Goal: Task Accomplishment & Management: Manage account settings

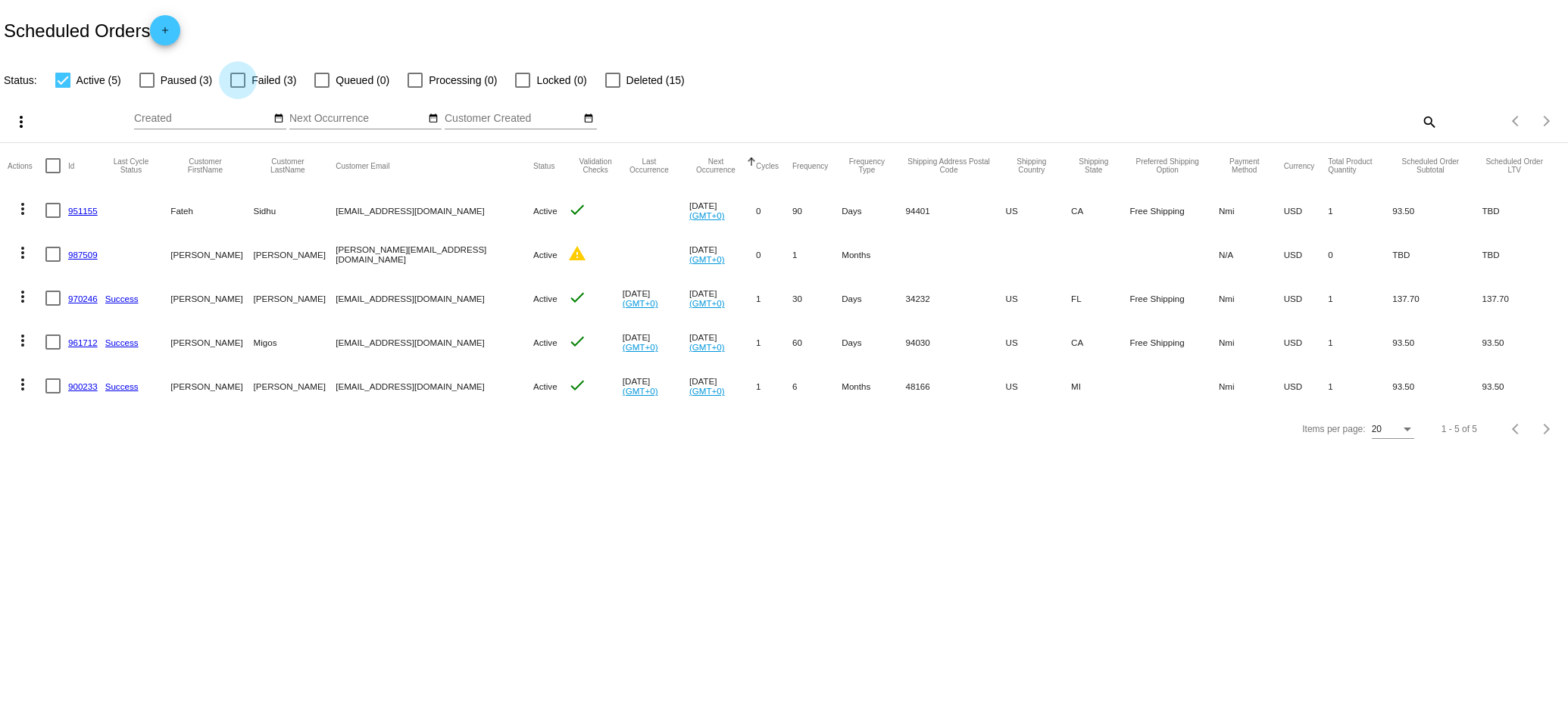
click at [233, 76] on div at bounding box center [238, 81] width 16 height 16
click at [237, 88] on input "Failed (3)" at bounding box center [237, 88] width 1 height 1
checkbox input "true"
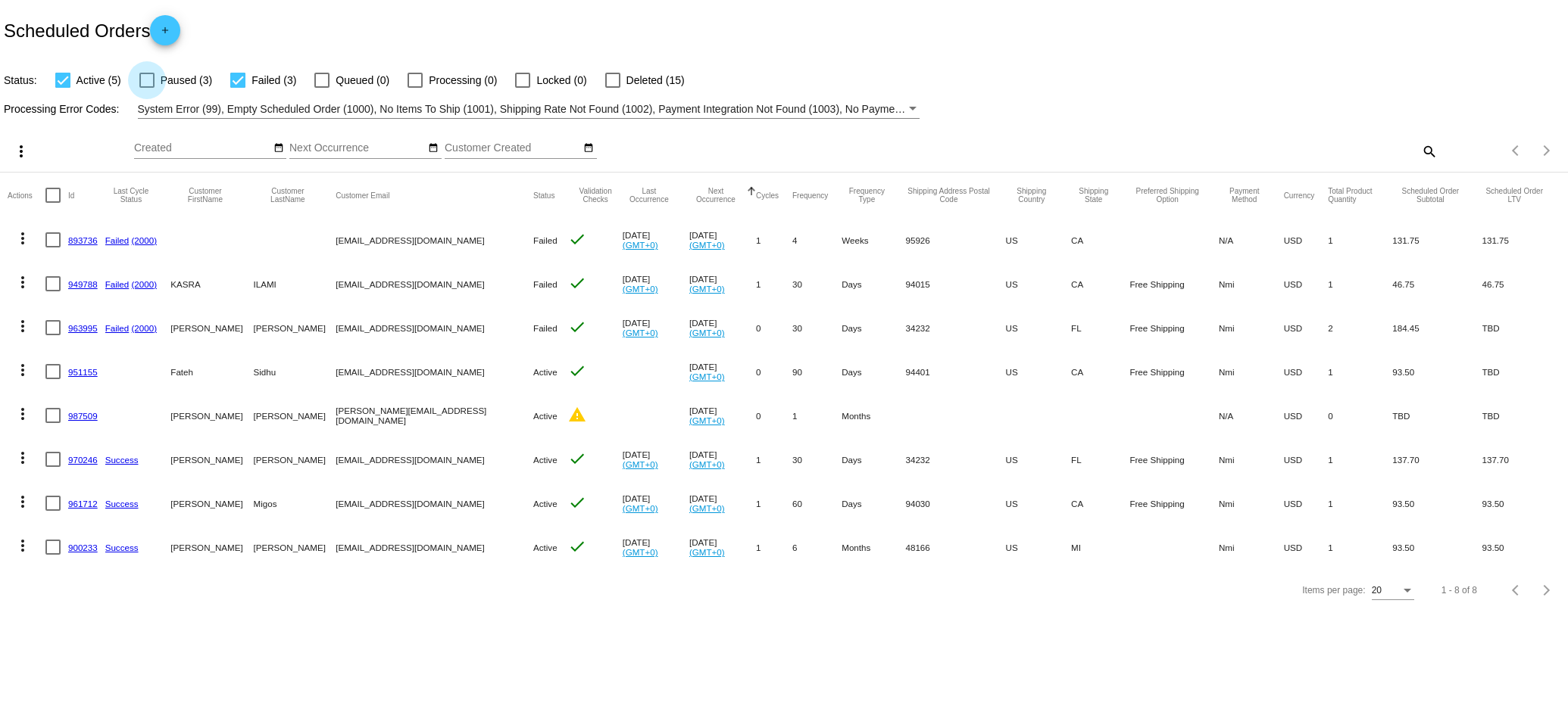
click at [151, 84] on div at bounding box center [147, 81] width 16 height 16
click at [147, 88] on input "Paused (3)" at bounding box center [146, 88] width 1 height 1
checkbox input "true"
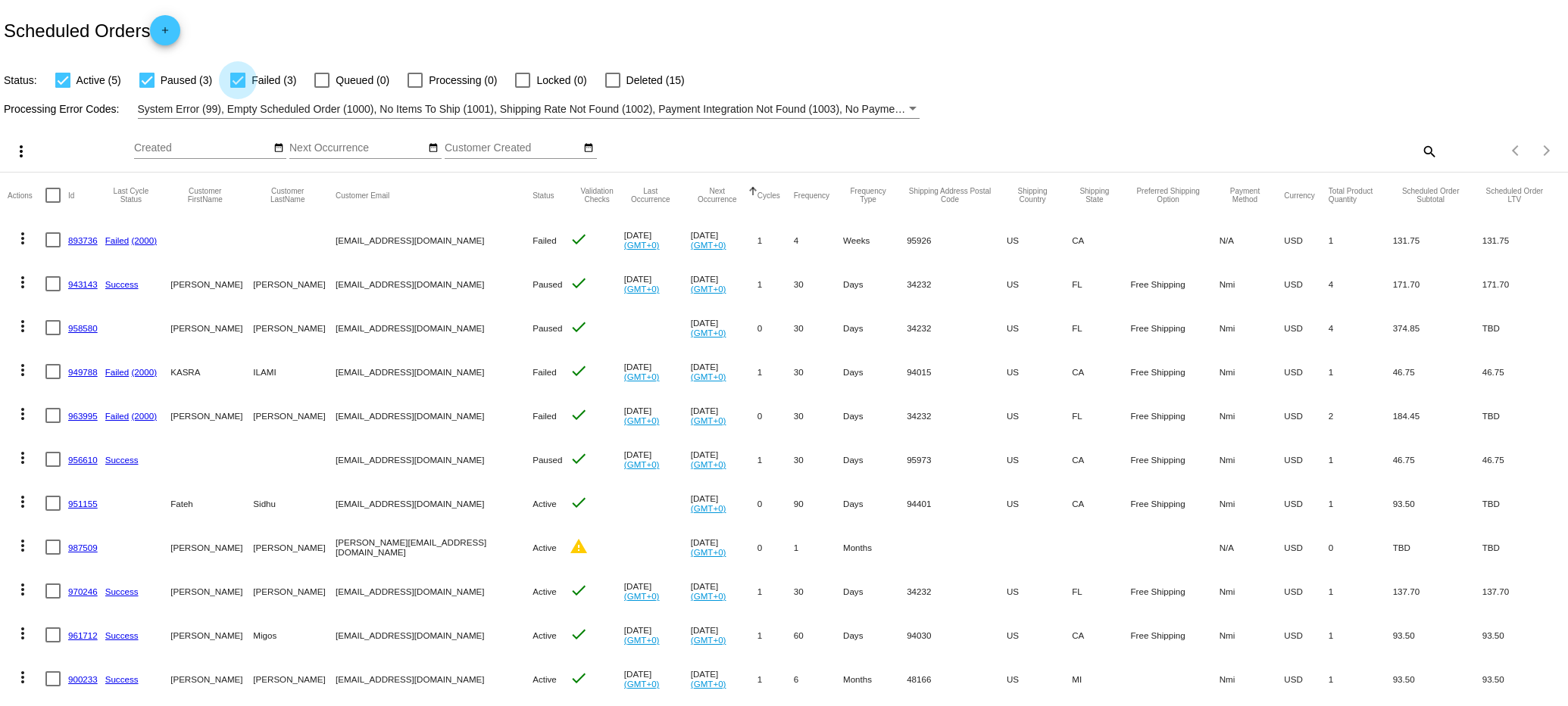
click at [238, 80] on div at bounding box center [238, 81] width 16 height 16
click at [238, 88] on input "Failed (3)" at bounding box center [237, 88] width 1 height 1
checkbox input "false"
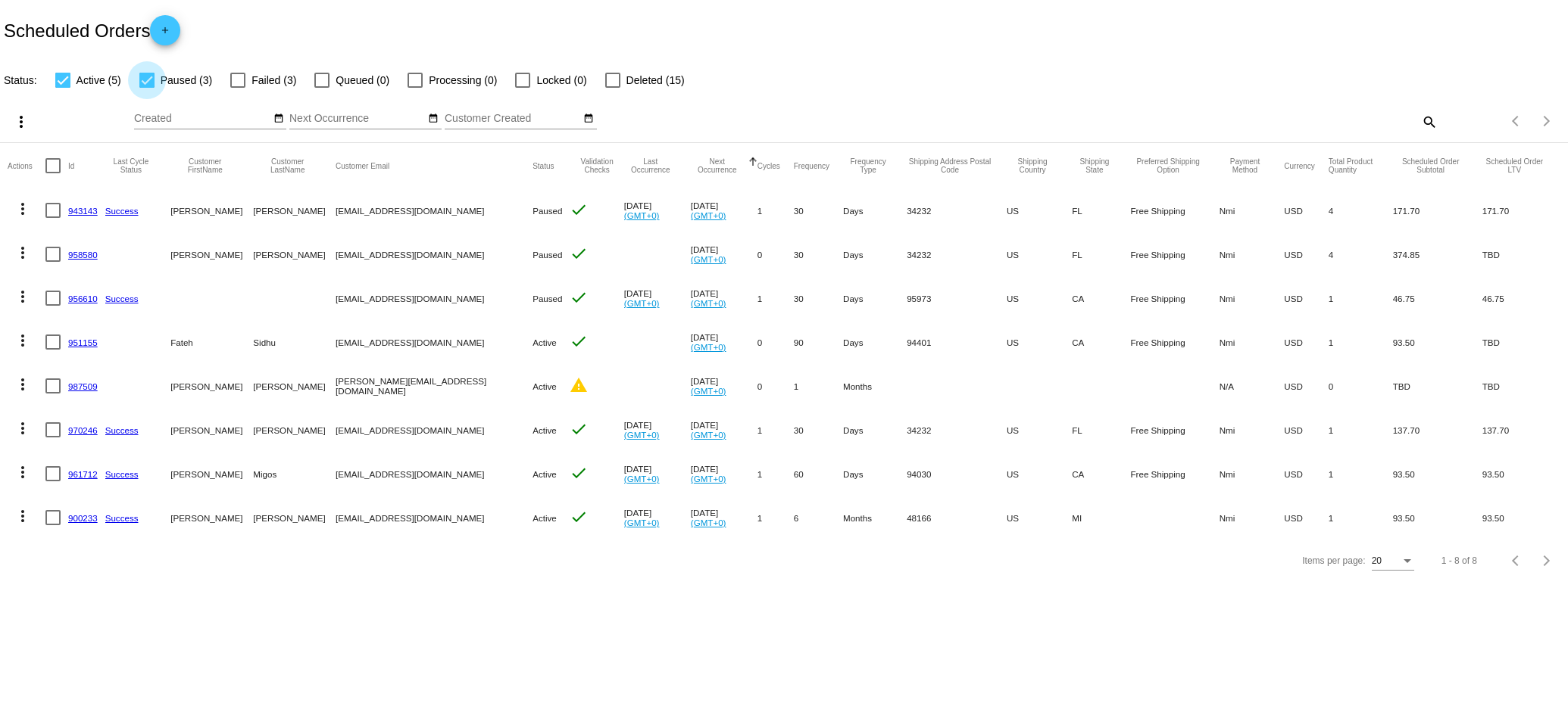
click at [146, 83] on div at bounding box center [147, 81] width 16 height 16
click at [146, 88] on input "Paused (3)" at bounding box center [146, 88] width 1 height 1
checkbox input "false"
